Goal: Task Accomplishment & Management: Manage account settings

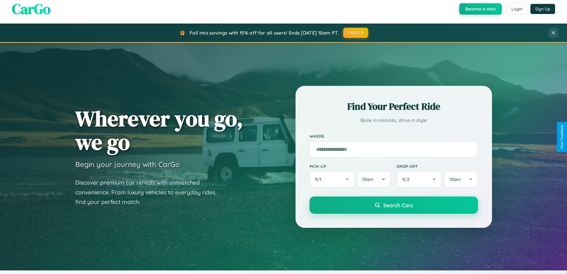
scroll to position [410, 0]
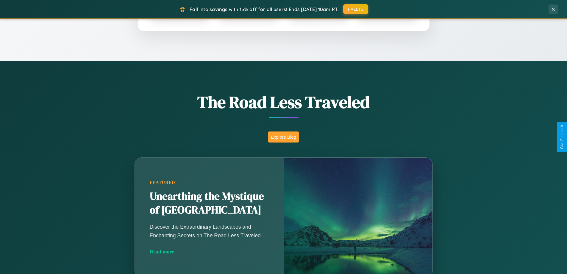
click at [283, 137] on button "Explore Blog" at bounding box center [283, 136] width 31 height 11
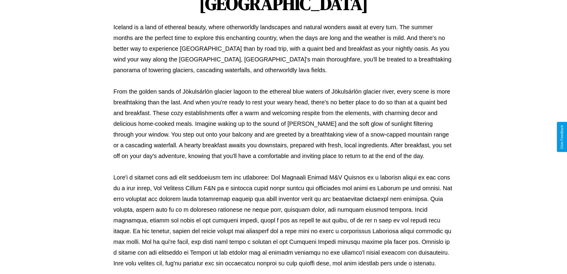
scroll to position [193, 0]
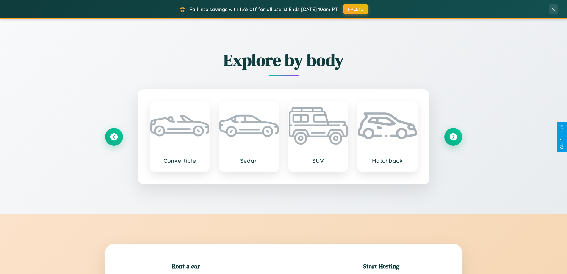
scroll to position [129, 0]
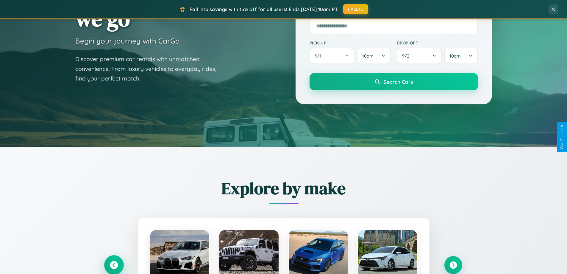
click at [114, 265] on icon at bounding box center [114, 265] width 8 height 8
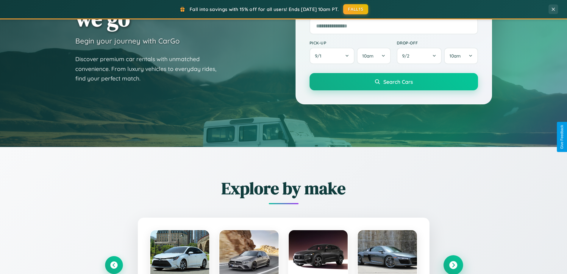
click at [453, 264] on icon at bounding box center [453, 265] width 8 height 8
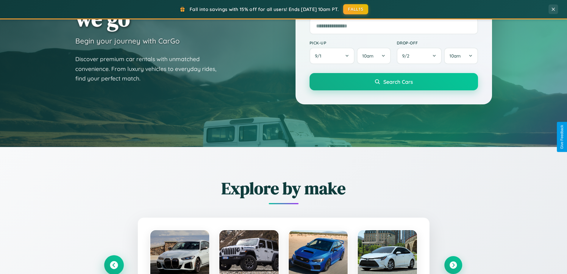
click at [114, 265] on icon at bounding box center [114, 265] width 8 height 8
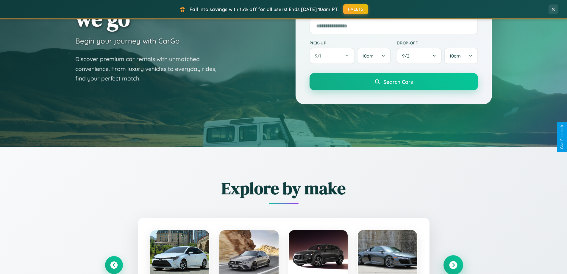
click at [453, 264] on icon at bounding box center [453, 265] width 8 height 8
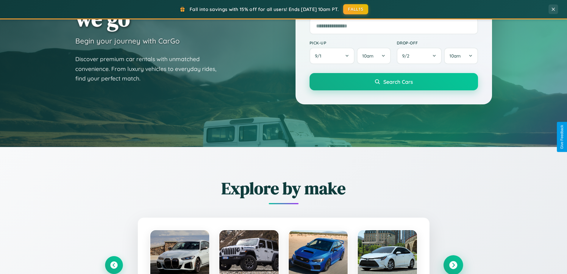
click at [453, 264] on icon at bounding box center [453, 265] width 8 height 8
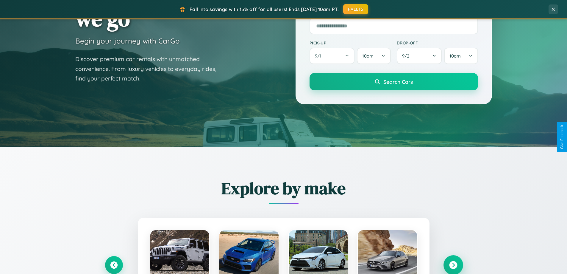
scroll to position [0, 0]
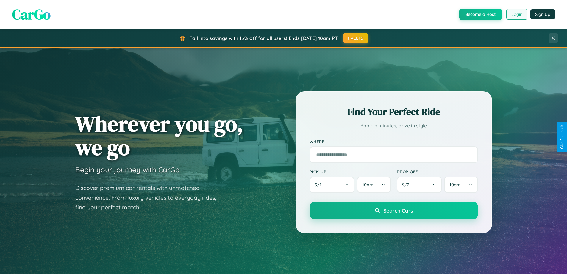
click at [516, 14] on button "Login" at bounding box center [516, 14] width 21 height 11
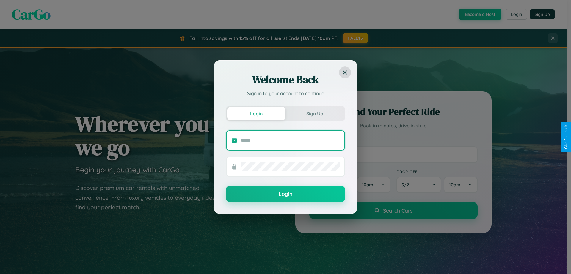
click at [290, 140] on input "text" at bounding box center [290, 140] width 99 height 10
type input "**********"
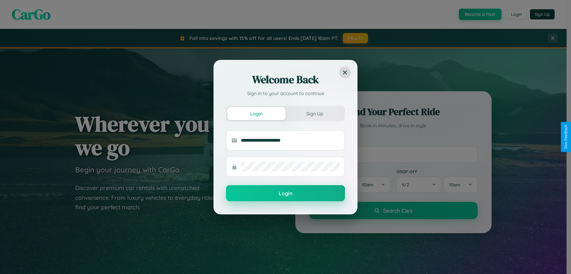
click at [286, 193] on button "Login" at bounding box center [285, 193] width 119 height 16
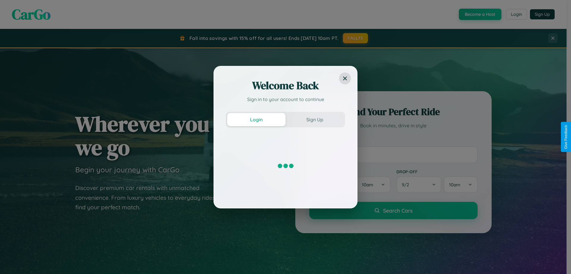
click at [480, 14] on div "Welcome Back Sign in to your account to continue Login Sign Up" at bounding box center [285, 137] width 571 height 274
